Goal: Information Seeking & Learning: Find specific fact

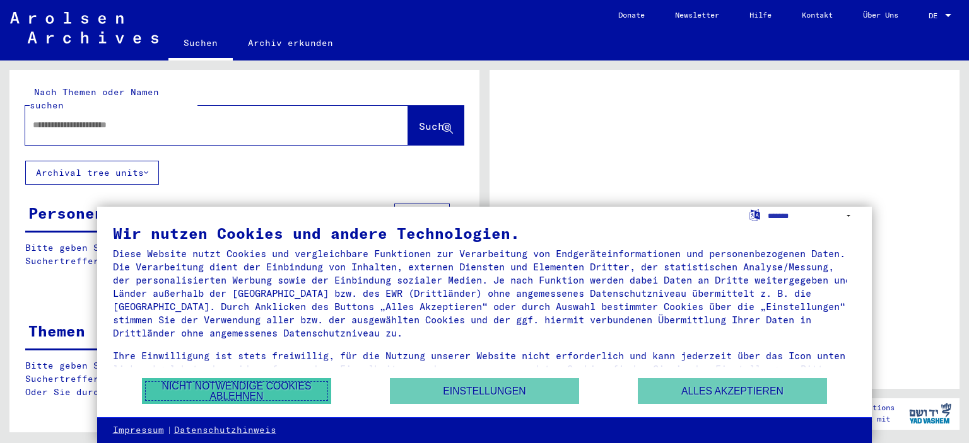
click at [260, 389] on button "Nicht notwendige Cookies ablehnen" at bounding box center [236, 391] width 189 height 26
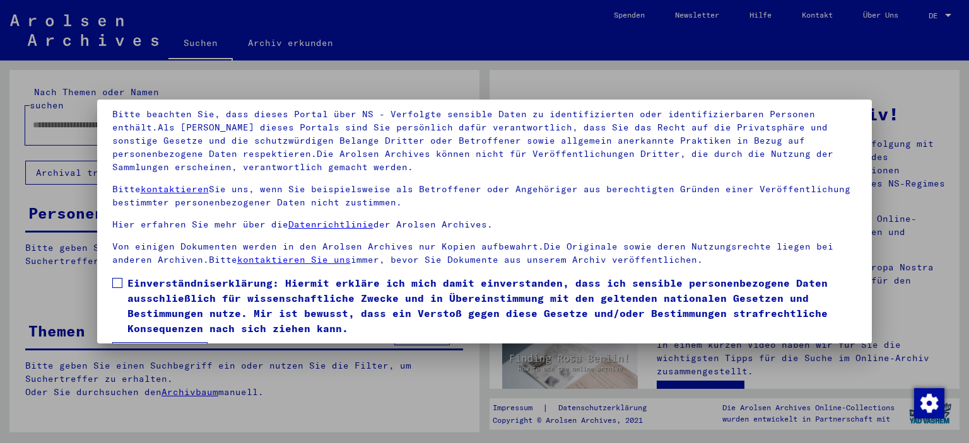
scroll to position [107, 0]
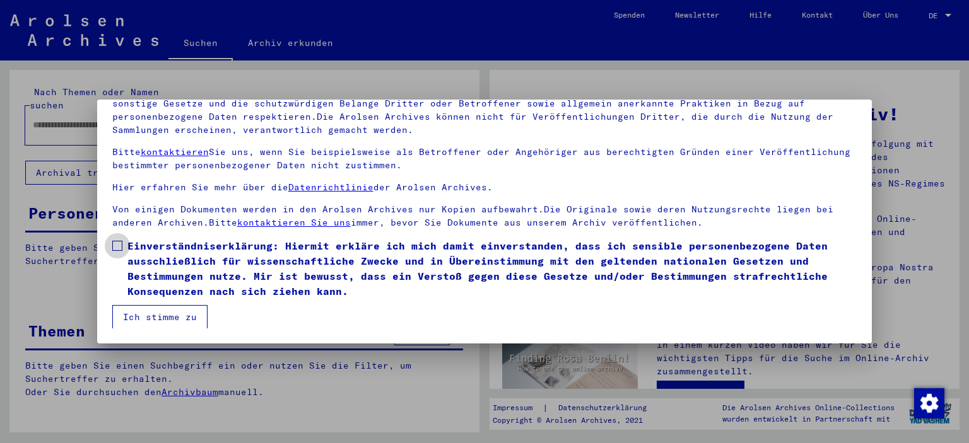
click at [116, 242] on span at bounding box center [117, 246] width 10 height 10
click at [153, 314] on button "Ich stimme zu" at bounding box center [159, 317] width 95 height 24
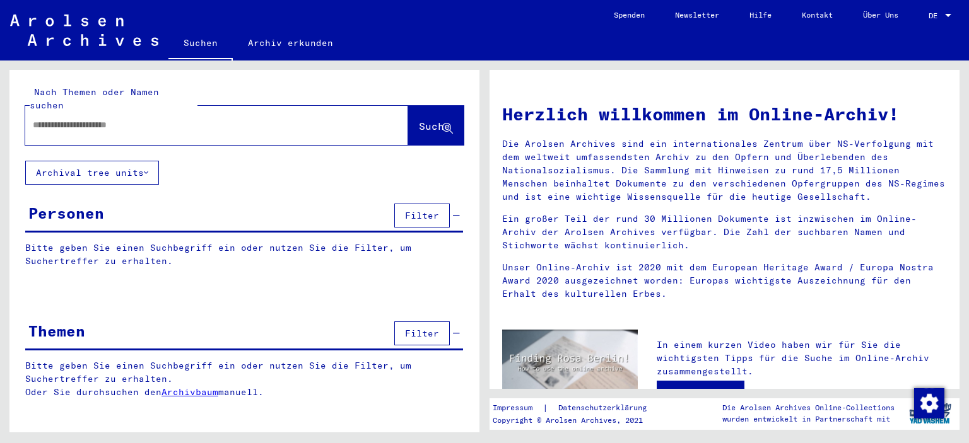
click at [93, 119] on input "text" at bounding box center [201, 125] width 337 height 13
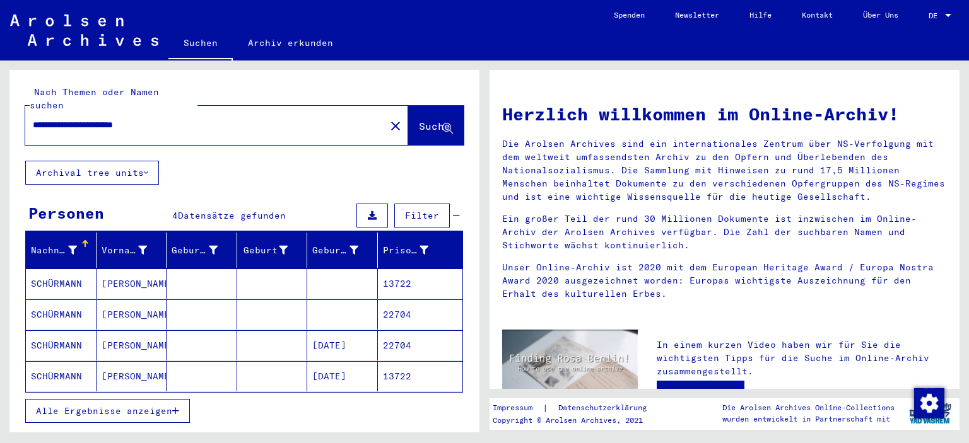
click at [311, 331] on mat-cell "[DATE]" at bounding box center [342, 346] width 71 height 30
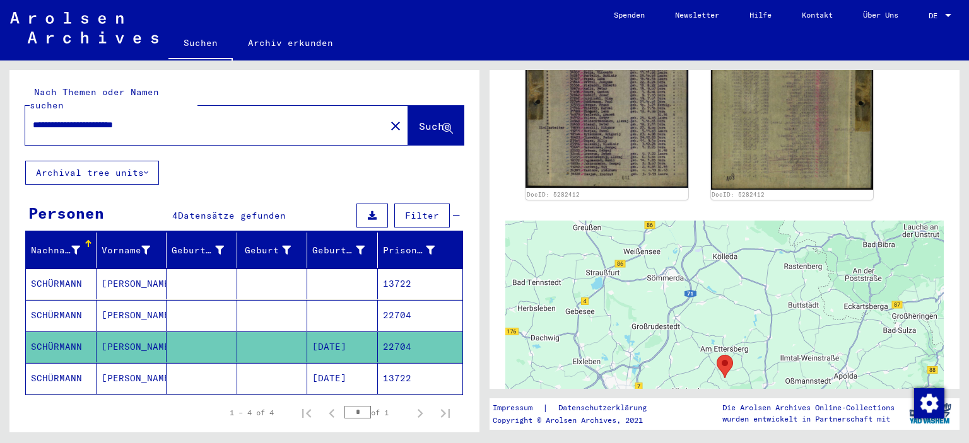
click at [320, 365] on mat-cell "[DATE]" at bounding box center [342, 378] width 71 height 31
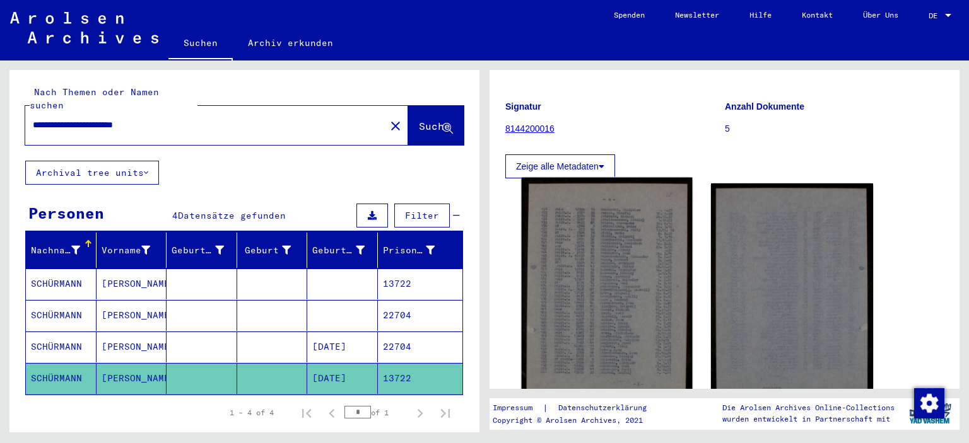
scroll to position [126, 0]
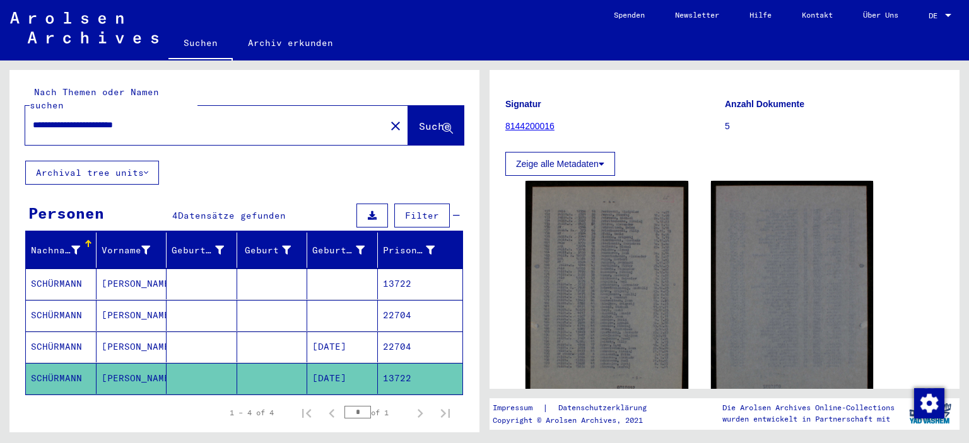
drag, startPoint x: 177, startPoint y: 111, endPoint x: 117, endPoint y: 109, distance: 60.6
click at [117, 119] on input "**********" at bounding box center [205, 125] width 345 height 13
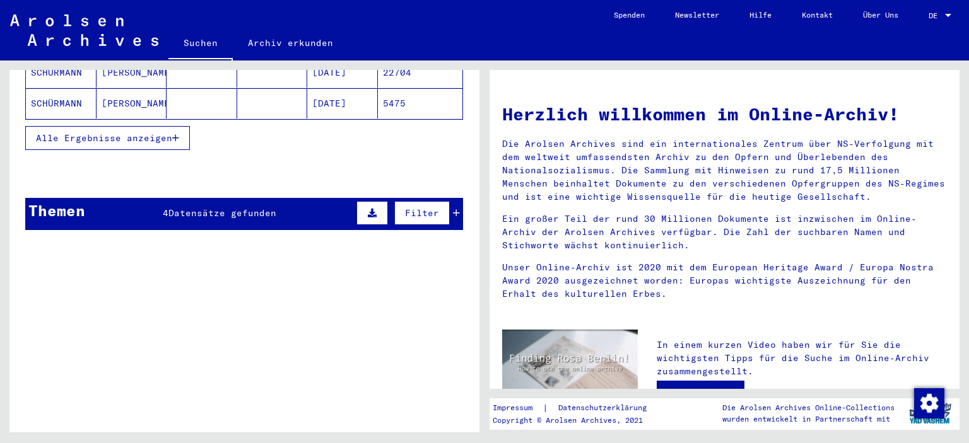
scroll to position [315, 0]
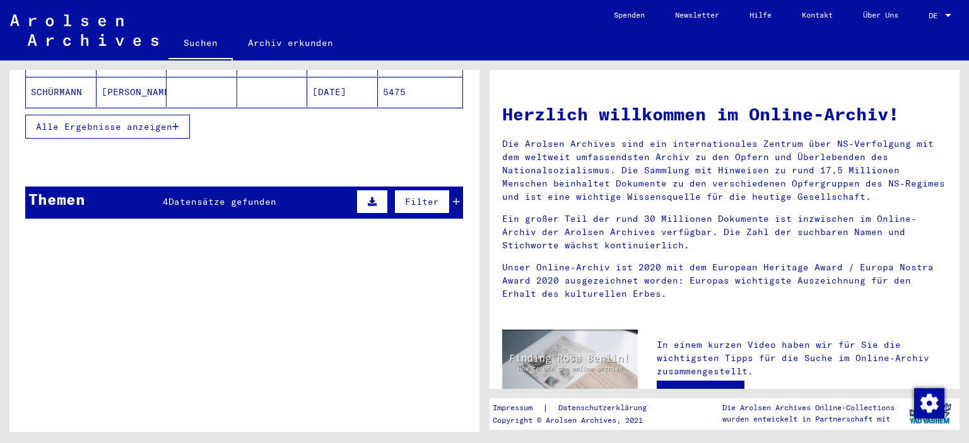
click at [206, 194] on div "Themen 4 Datensätze gefunden Filter" at bounding box center [244, 203] width 438 height 32
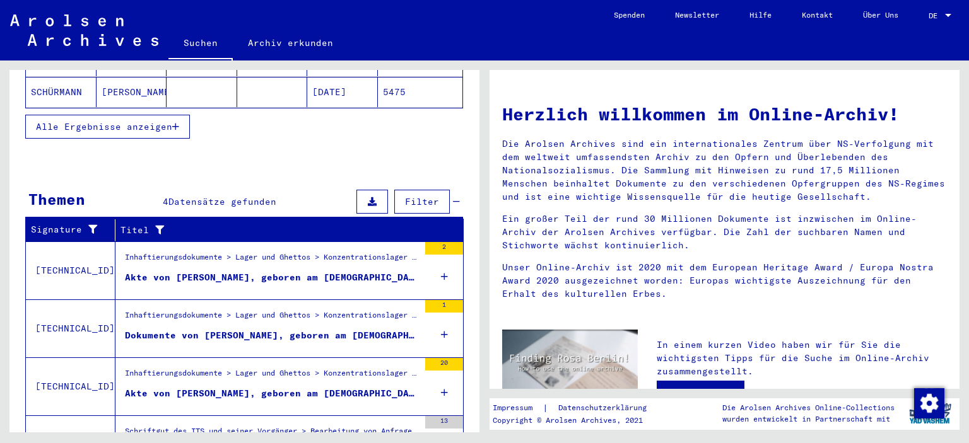
click at [254, 368] on div "Inhaftierungsdokumente > Lager und Ghettos > Konzentrationslager [GEOGRAPHIC_DA…" at bounding box center [272, 377] width 294 height 18
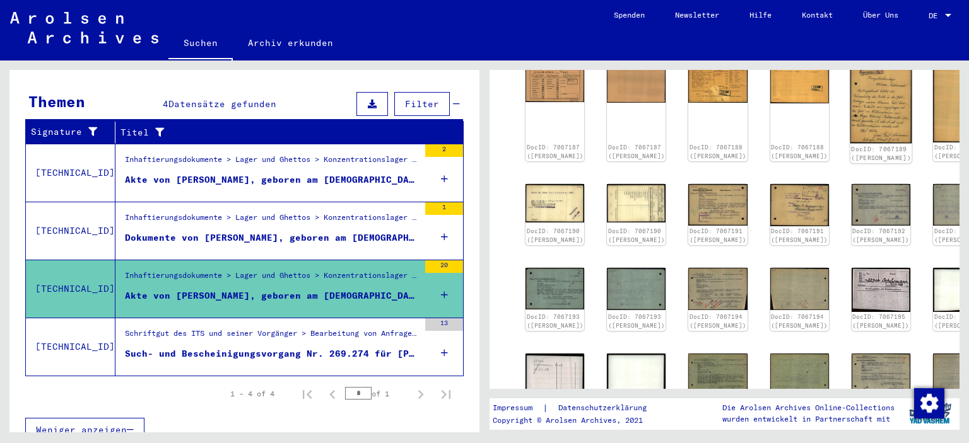
scroll to position [63, 0]
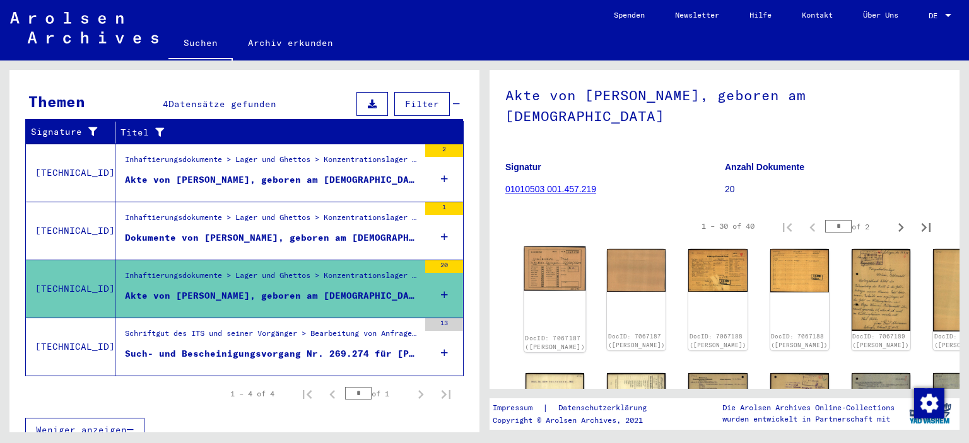
click at [543, 260] on img at bounding box center [555, 269] width 62 height 45
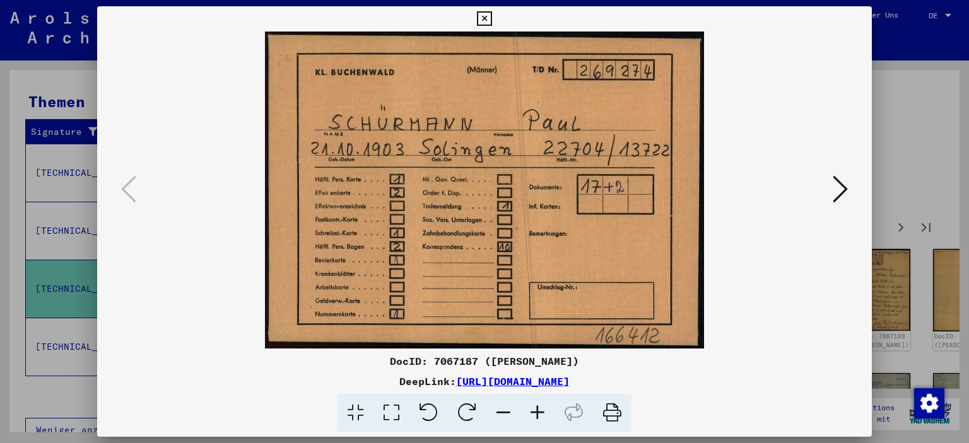
click at [838, 186] on icon at bounding box center [840, 189] width 15 height 30
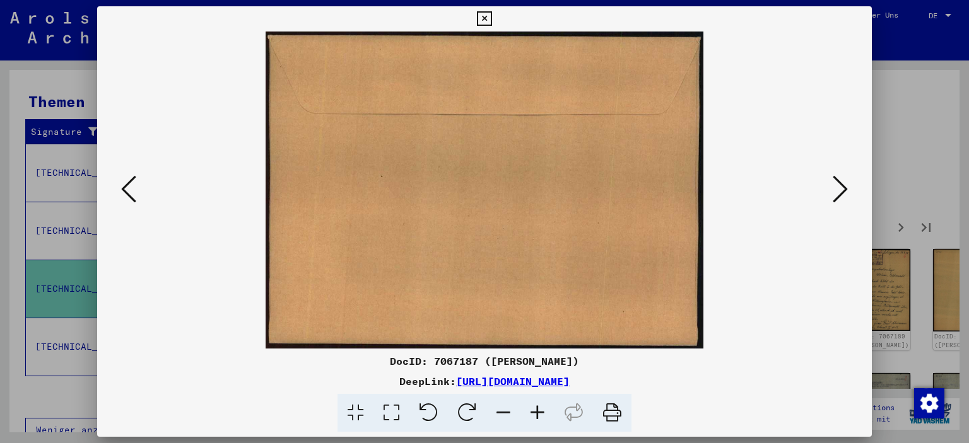
click at [838, 186] on icon at bounding box center [840, 189] width 15 height 30
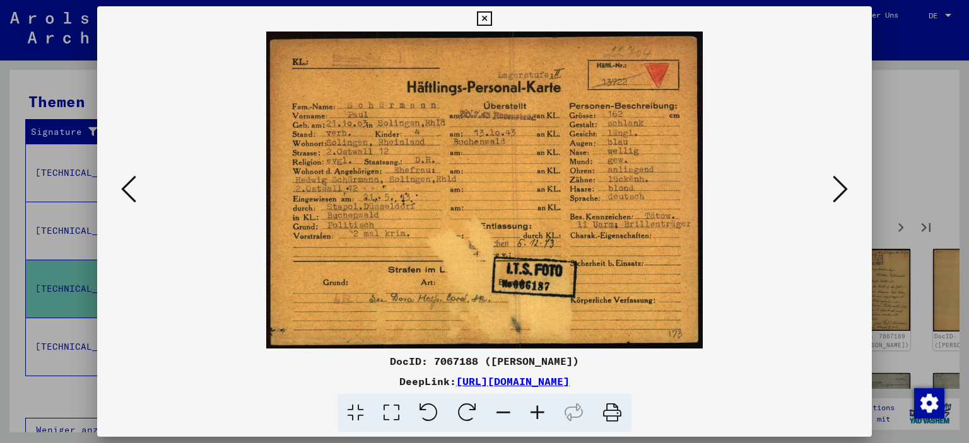
click at [483, 20] on icon at bounding box center [484, 18] width 15 height 15
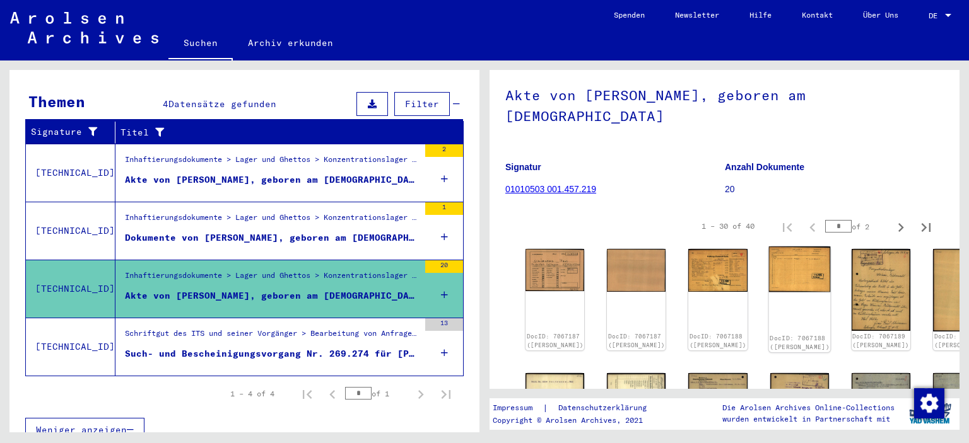
click at [768, 247] on img at bounding box center [799, 269] width 62 height 45
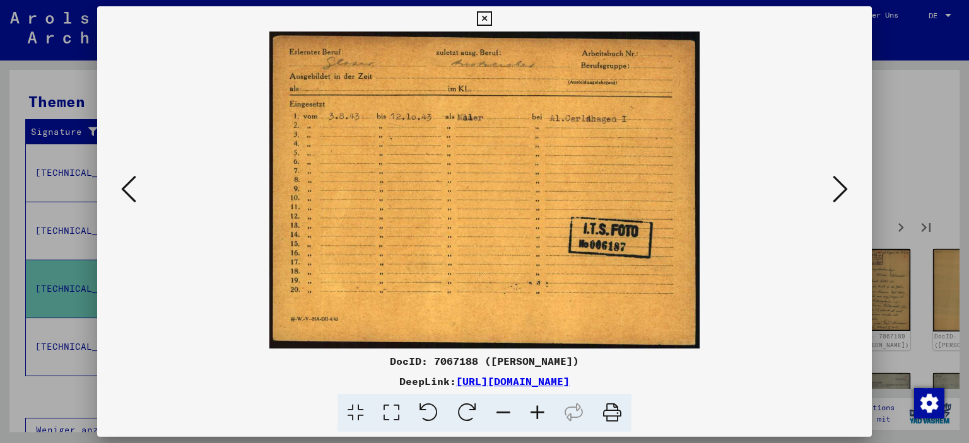
click at [487, 13] on icon at bounding box center [484, 18] width 15 height 15
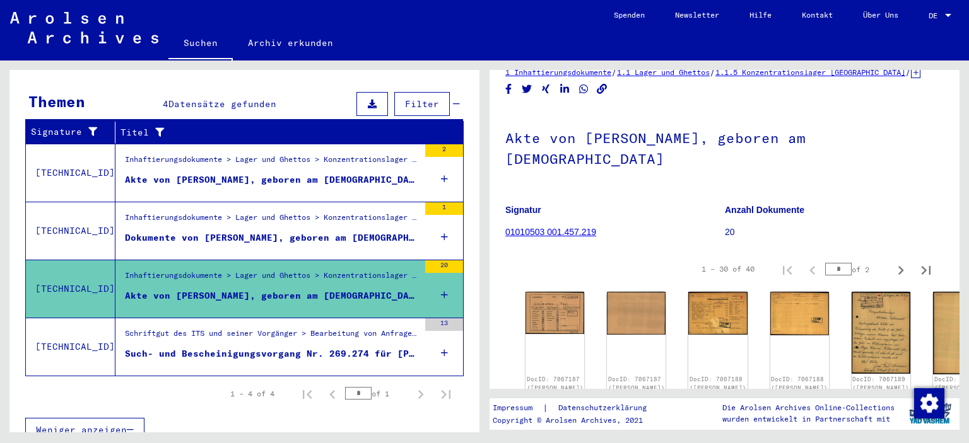
scroll to position [0, 0]
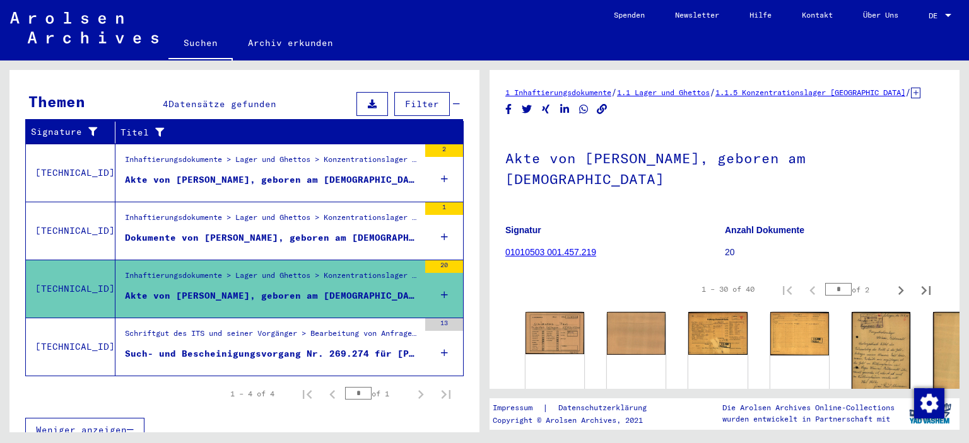
click at [613, 233] on figure "Signatur 01010503 001.457.219" at bounding box center [614, 243] width 219 height 57
drag, startPoint x: 601, startPoint y: 241, endPoint x: 505, endPoint y: 245, distance: 96.0
click at [505, 245] on figure "Signatur 01010503 001.457.219" at bounding box center [614, 243] width 219 height 57
copy link "01010503 001.457.219"
click at [699, 327] on img at bounding box center [718, 332] width 62 height 45
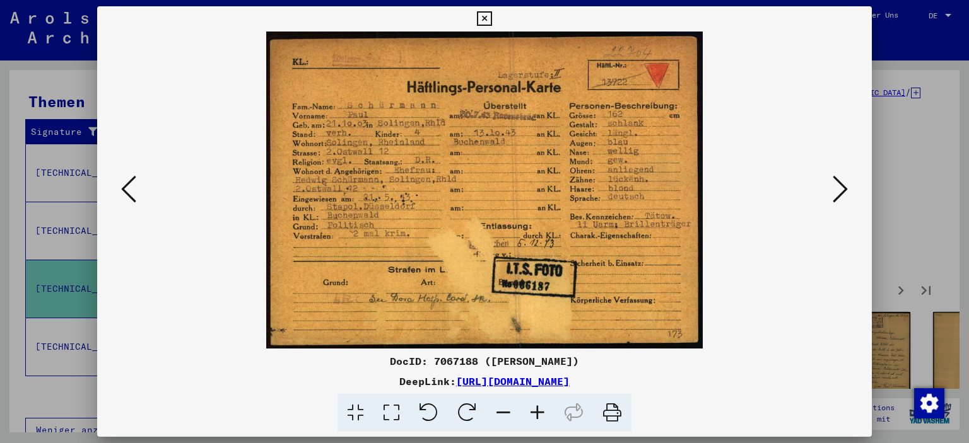
click at [484, 15] on icon at bounding box center [484, 18] width 15 height 15
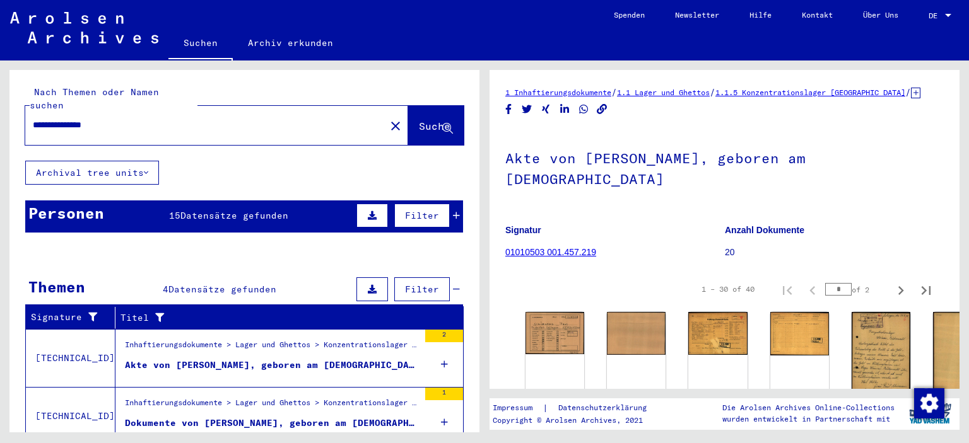
drag, startPoint x: 103, startPoint y: 109, endPoint x: 0, endPoint y: 102, distance: 103.7
click at [0, 102] on div "**********" at bounding box center [242, 247] width 484 height 372
type input "**********"
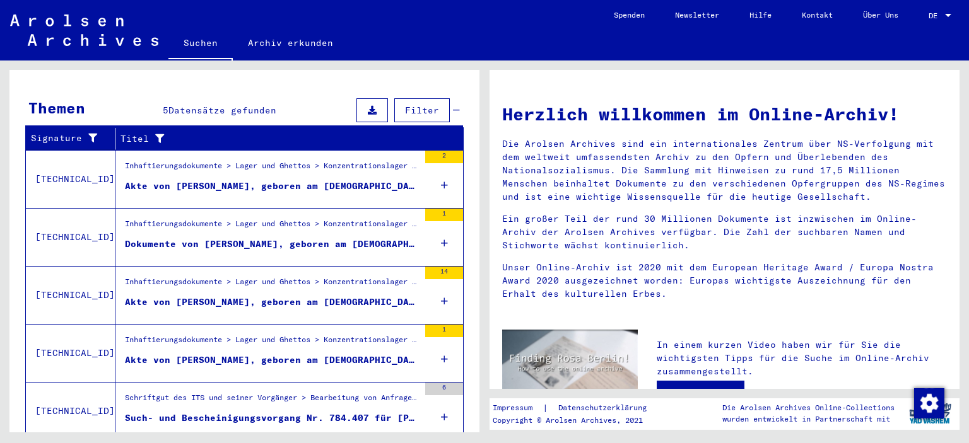
scroll to position [179, 0]
click at [233, 276] on div "Inhaftierungsdokumente > Lager und Ghettos > Konzentrationslager [GEOGRAPHIC_DA…" at bounding box center [272, 285] width 294 height 18
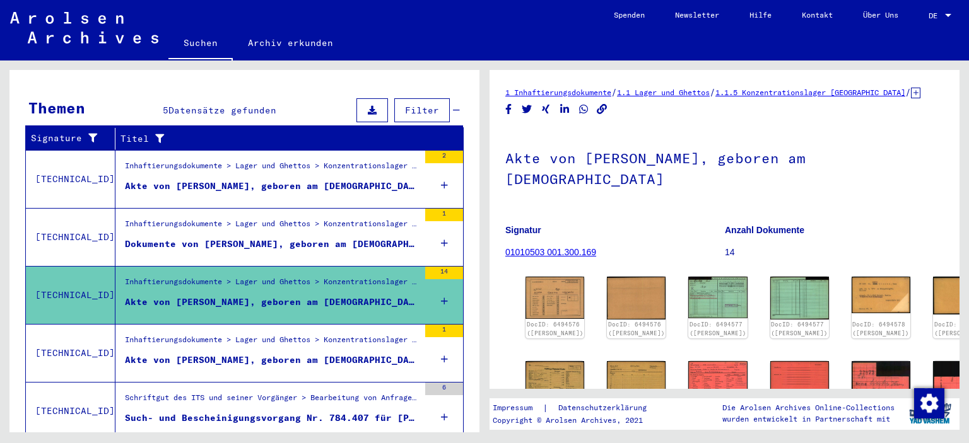
click at [530, 247] on link "01010503 001.300.169" at bounding box center [550, 252] width 91 height 10
